Goal: Find specific page/section: Find specific page/section

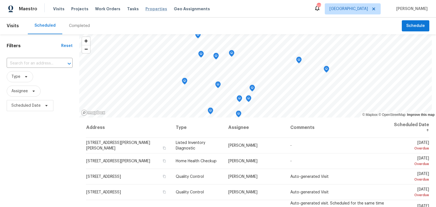
click at [145, 9] on span "Properties" at bounding box center [156, 9] width 22 height 6
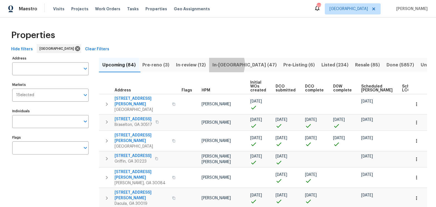
click at [224, 64] on span "In-reno (47)" at bounding box center [245, 65] width 64 height 8
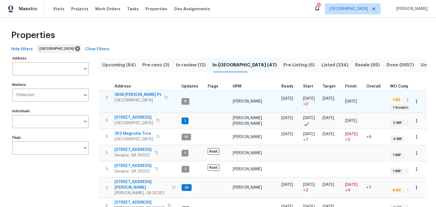
click at [131, 94] on span "3636 Perry Pt" at bounding box center [138, 95] width 47 height 6
click at [414, 102] on icon "button" at bounding box center [417, 102] width 6 height 6
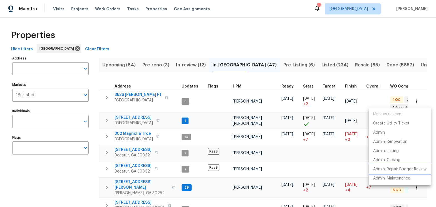
click at [390, 169] on p "Admin: Repair Budget Review" at bounding box center [399, 170] width 53 height 6
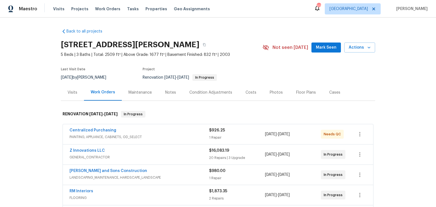
click at [251, 93] on div "Costs" at bounding box center [251, 93] width 11 height 6
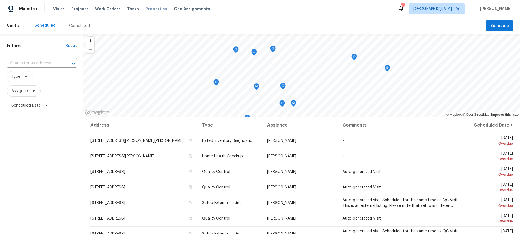
click at [150, 8] on span "Properties" at bounding box center [156, 9] width 22 height 6
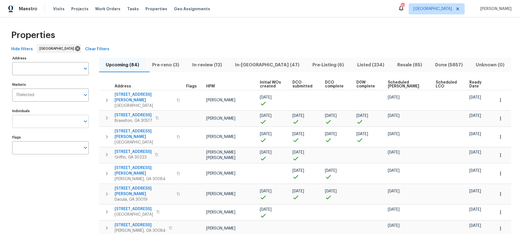
click at [53, 122] on input "Individuals" at bounding box center [46, 121] width 68 height 13
type input "scott smathers"
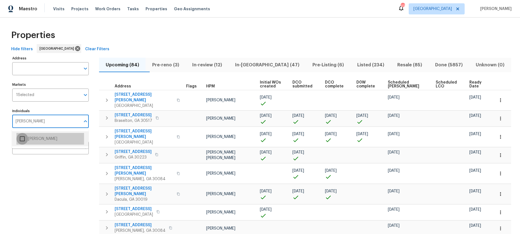
click at [22, 140] on input "checkbox" at bounding box center [22, 139] width 12 height 12
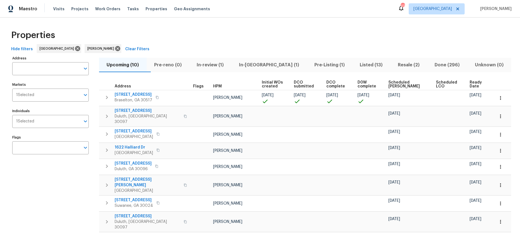
click at [240, 31] on div "Properties" at bounding box center [260, 35] width 502 height 18
click at [470, 82] on span "Ready Date" at bounding box center [477, 85] width 15 height 8
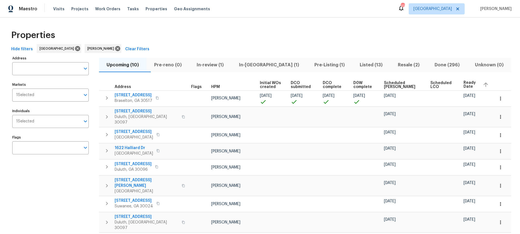
click at [468, 82] on span "Ready Date" at bounding box center [470, 85] width 15 height 8
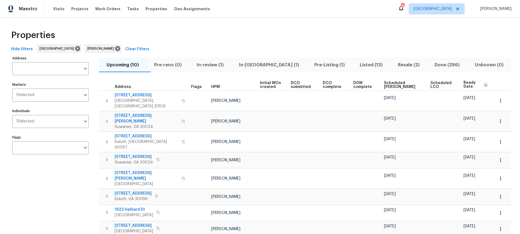
click at [468, 82] on span "Ready Date" at bounding box center [470, 85] width 15 height 8
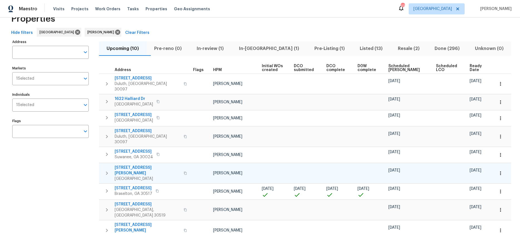
scroll to position [16, 0]
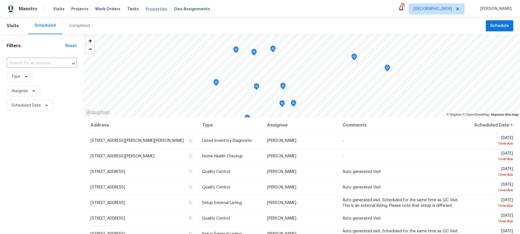
click at [147, 9] on span "Properties" at bounding box center [156, 9] width 22 height 6
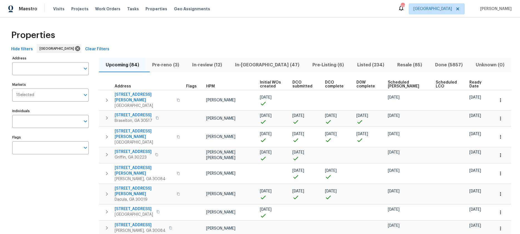
click at [401, 65] on span "Resale (85)" at bounding box center [409, 65] width 31 height 8
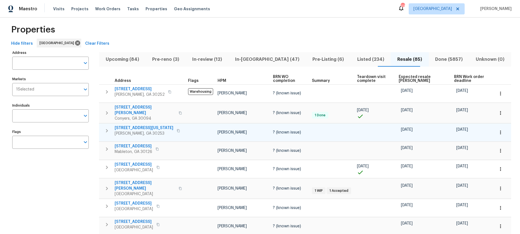
scroll to position [5, 0]
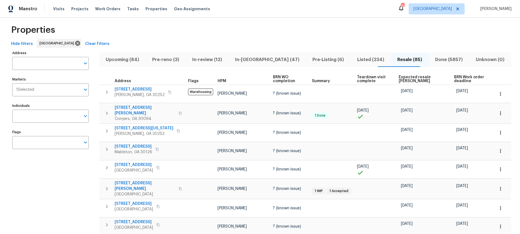
click at [441, 58] on span "Done (5857)" at bounding box center [449, 60] width 34 height 8
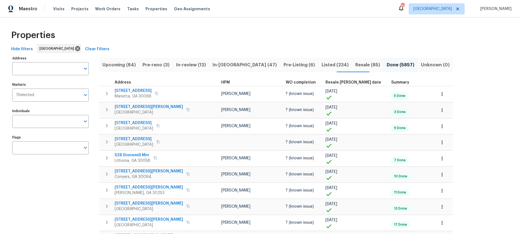
click at [325, 82] on span "Resale COE date" at bounding box center [353, 83] width 56 height 4
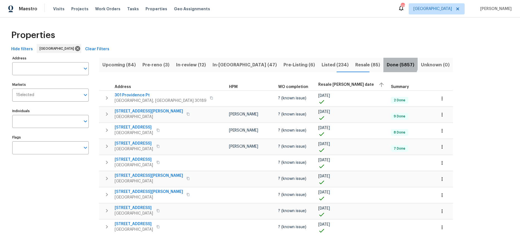
click at [387, 64] on span "Done (5857)" at bounding box center [401, 65] width 28 height 8
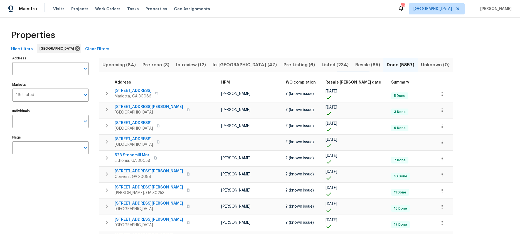
click at [325, 81] on span "Resale COE date" at bounding box center [353, 83] width 56 height 4
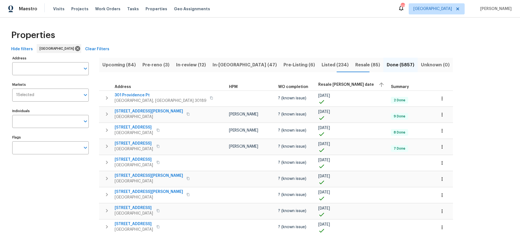
click at [318, 86] on span "Resale COE date" at bounding box center [346, 85] width 56 height 4
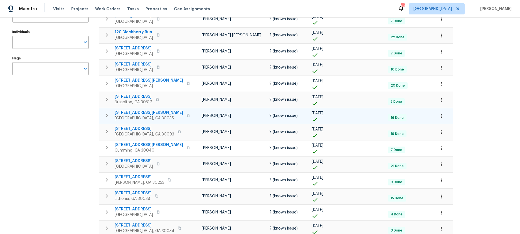
scroll to position [81, 0]
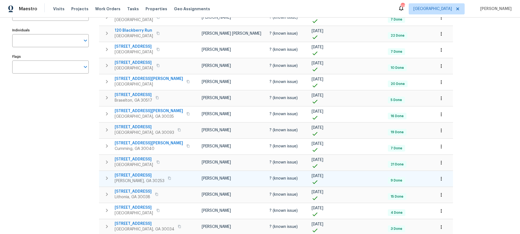
click at [135, 175] on span "213 Ermines Way" at bounding box center [140, 176] width 50 height 6
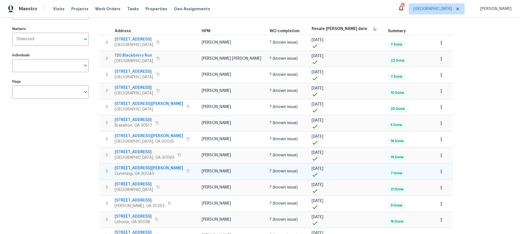
scroll to position [55, 0]
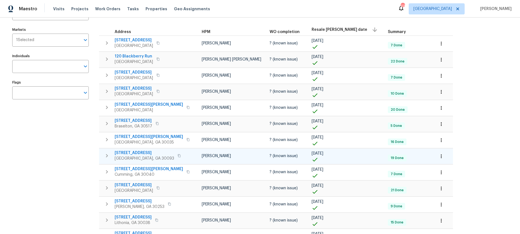
click at [135, 154] on span "1734 Brookside Lay Cir" at bounding box center [145, 153] width 60 height 6
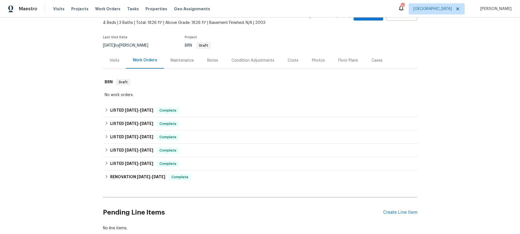
scroll to position [32, 0]
click at [106, 163] on icon at bounding box center [106, 163] width 2 height 3
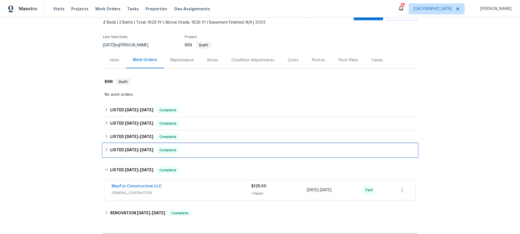
click at [105, 150] on icon at bounding box center [107, 150] width 4 height 4
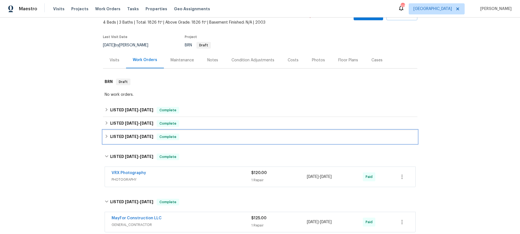
click at [108, 136] on icon at bounding box center [107, 137] width 4 height 4
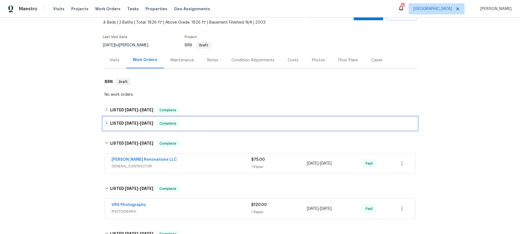
click at [106, 124] on icon at bounding box center [106, 123] width 2 height 3
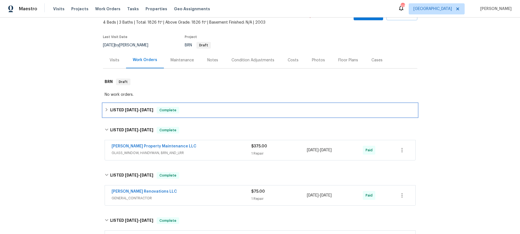
click at [106, 110] on icon at bounding box center [107, 110] width 4 height 4
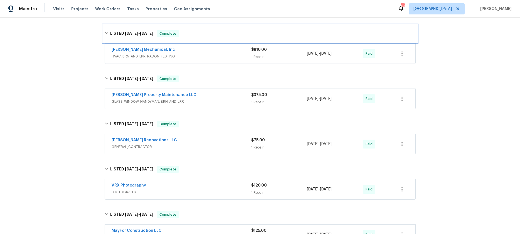
scroll to position [109, 0]
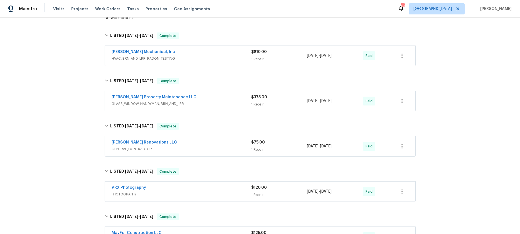
click at [143, 102] on span "GLASS_WINDOW, HANDYMAN, BRN_AND_LRR" at bounding box center [182, 104] width 140 height 6
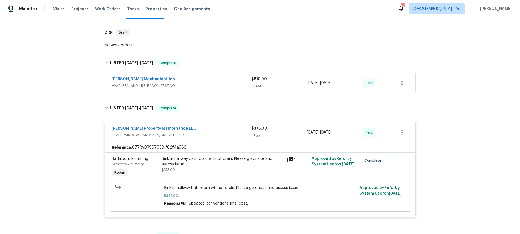
scroll to position [75, 0]
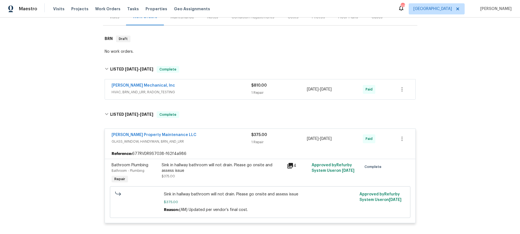
click at [144, 94] on span "HVAC, BRN_AND_LRR, RADON_TESTING" at bounding box center [182, 93] width 140 height 6
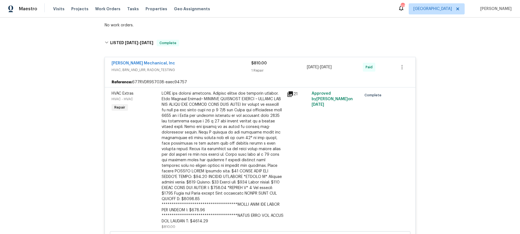
scroll to position [100, 0]
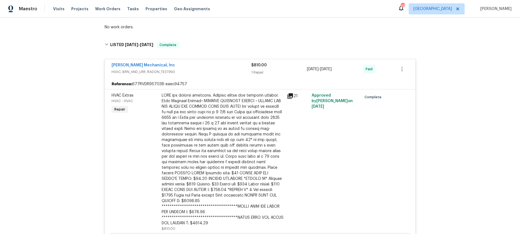
click at [196, 66] on div "[PERSON_NAME] Mechanical, Inc" at bounding box center [182, 66] width 140 height 7
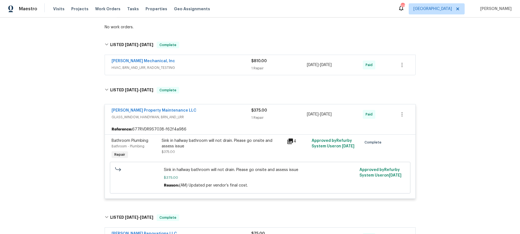
click at [195, 115] on span "GLASS_WINDOW, HANDYMAN, BRN_AND_LRR" at bounding box center [182, 118] width 140 height 6
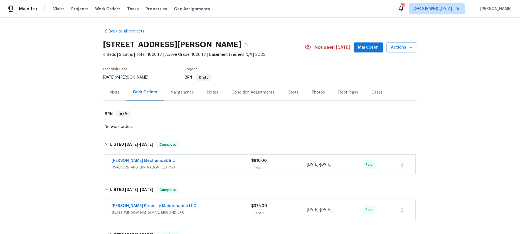
scroll to position [0, 0]
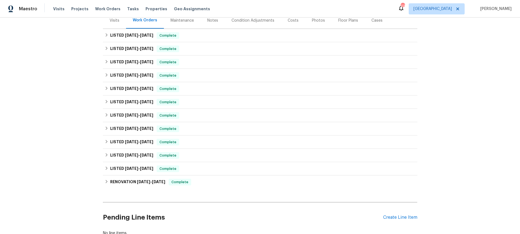
scroll to position [72, 0]
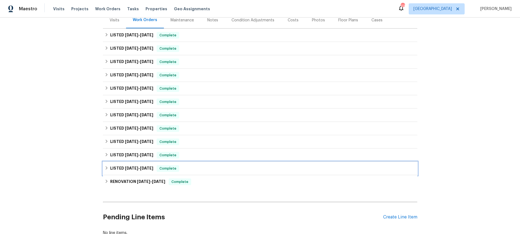
click at [105, 168] on icon at bounding box center [107, 168] width 4 height 4
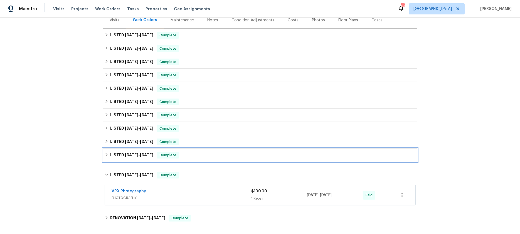
drag, startPoint x: 108, startPoint y: 155, endPoint x: 108, endPoint y: 148, distance: 6.5
click at [108, 155] on icon at bounding box center [107, 155] width 4 height 4
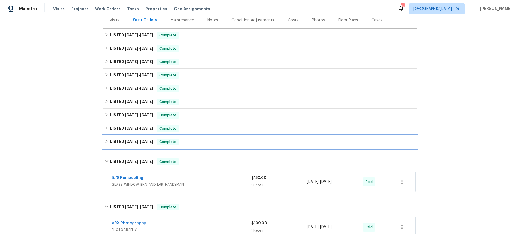
click at [108, 142] on icon at bounding box center [107, 142] width 4 height 4
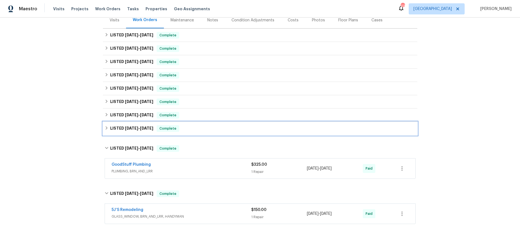
click at [105, 129] on icon at bounding box center [107, 128] width 4 height 4
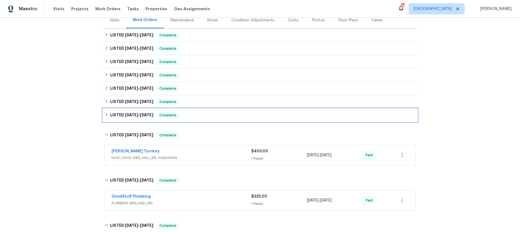
click at [107, 114] on icon at bounding box center [107, 115] width 4 height 4
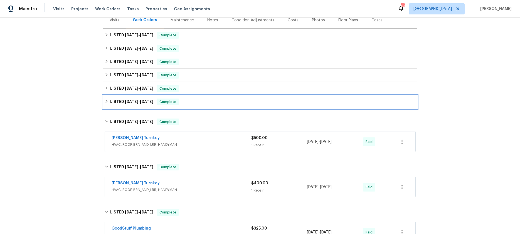
click at [105, 101] on icon at bounding box center [107, 102] width 4 height 4
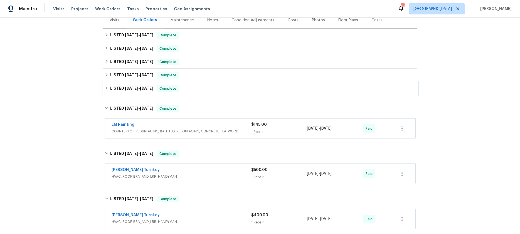
click at [106, 87] on icon at bounding box center [106, 88] width 2 height 3
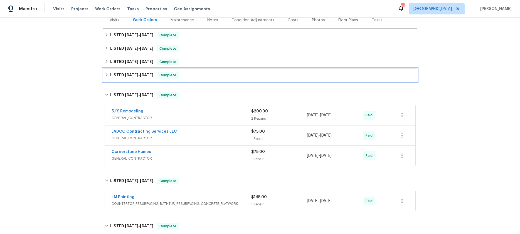
click at [107, 75] on icon at bounding box center [106, 74] width 2 height 3
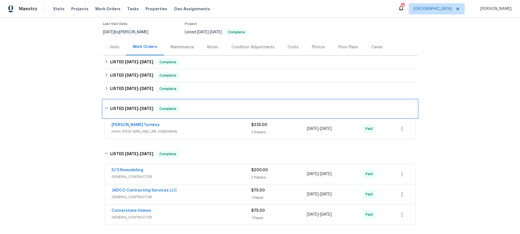
scroll to position [44, 0]
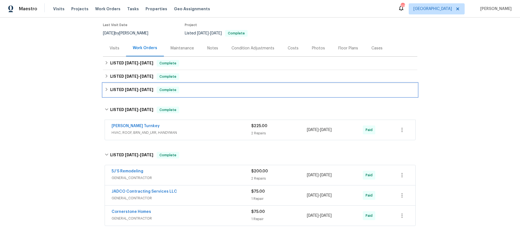
drag, startPoint x: 108, startPoint y: 90, endPoint x: 106, endPoint y: 84, distance: 6.5
click at [108, 90] on icon at bounding box center [107, 90] width 4 height 4
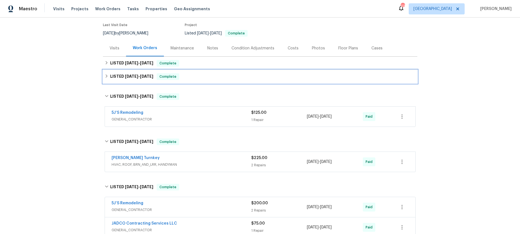
click at [106, 78] on icon at bounding box center [107, 76] width 4 height 4
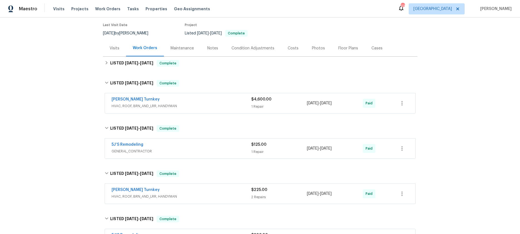
click at [141, 106] on span "HVAC, ROOF, BRN_AND_LRR, HANDYMAN" at bounding box center [182, 106] width 140 height 6
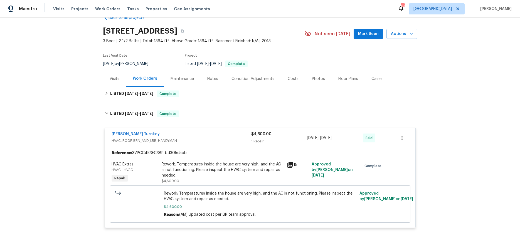
scroll to position [13, 0]
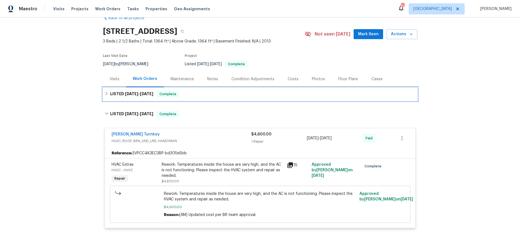
click at [105, 93] on icon at bounding box center [107, 94] width 4 height 4
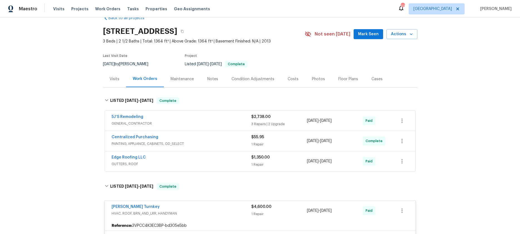
click at [161, 123] on span "GENERAL_CONTRACTOR" at bounding box center [182, 124] width 140 height 6
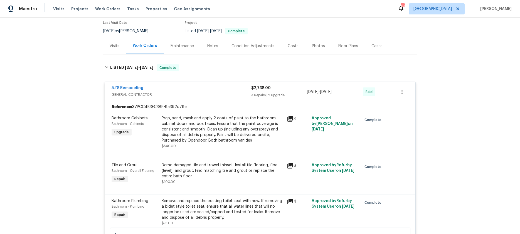
scroll to position [23, 0]
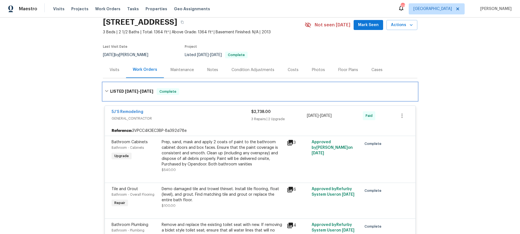
click at [108, 91] on icon at bounding box center [107, 91] width 4 height 4
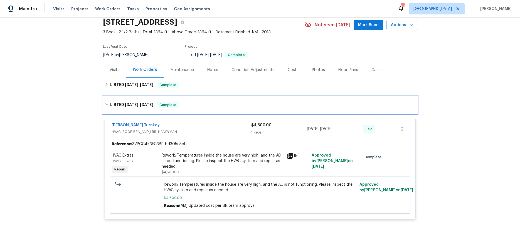
click at [108, 106] on icon at bounding box center [107, 105] width 4 height 4
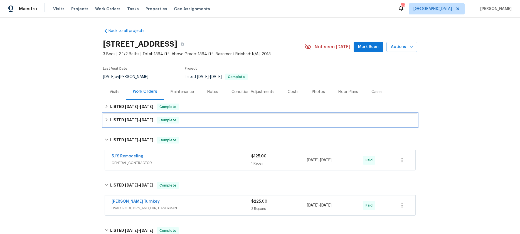
scroll to position [0, 0]
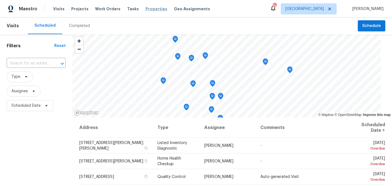
click at [147, 8] on span "Properties" at bounding box center [156, 9] width 22 height 6
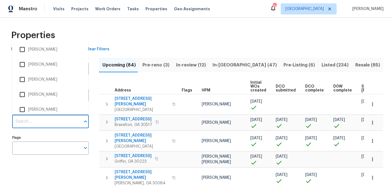
click at [42, 122] on input "Individuals" at bounding box center [46, 121] width 68 height 13
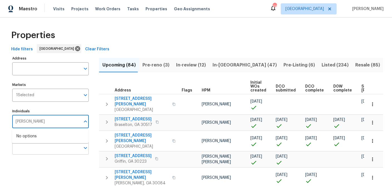
type input "juan lozano"
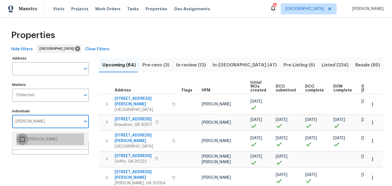
click at [23, 139] on input "checkbox" at bounding box center [22, 140] width 12 height 12
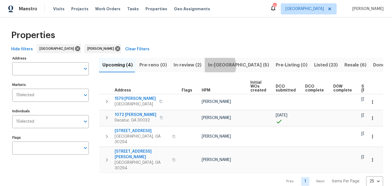
click at [213, 66] on span "In-reno (5)" at bounding box center [238, 65] width 61 height 8
